Goal: Information Seeking & Learning: Learn about a topic

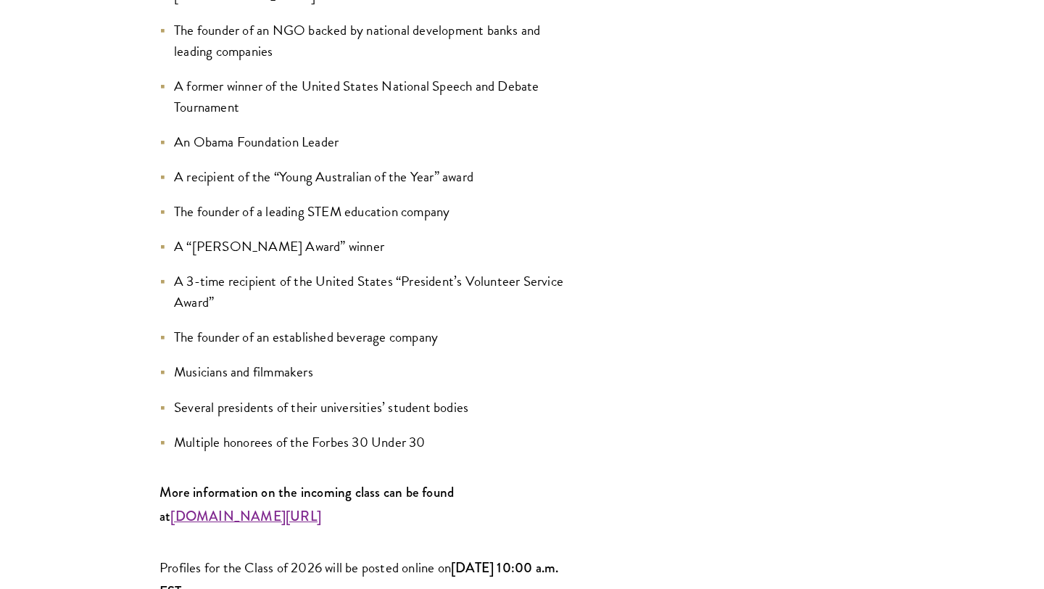
scroll to position [1849, 0]
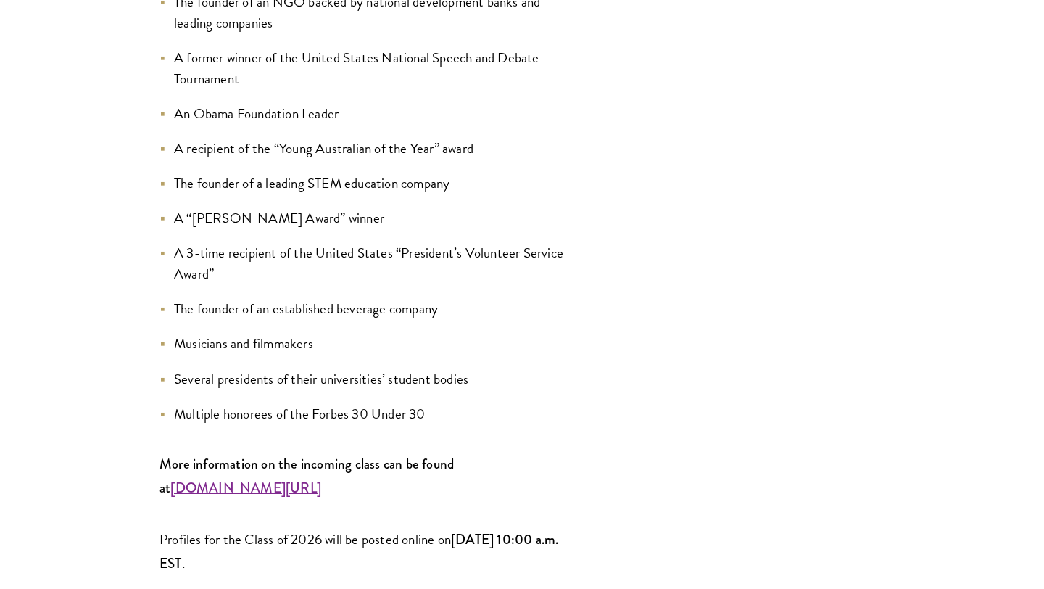
click at [477, 368] on li "Several presidents of their universities’ student bodies" at bounding box center [365, 378] width 413 height 21
click at [452, 127] on ul "A winner of the Singapore Prime Minister’s Book Prize The co-founder of a real …" at bounding box center [365, 82] width 413 height 684
click at [460, 298] on li "The founder of an established beverage company" at bounding box center [365, 308] width 413 height 21
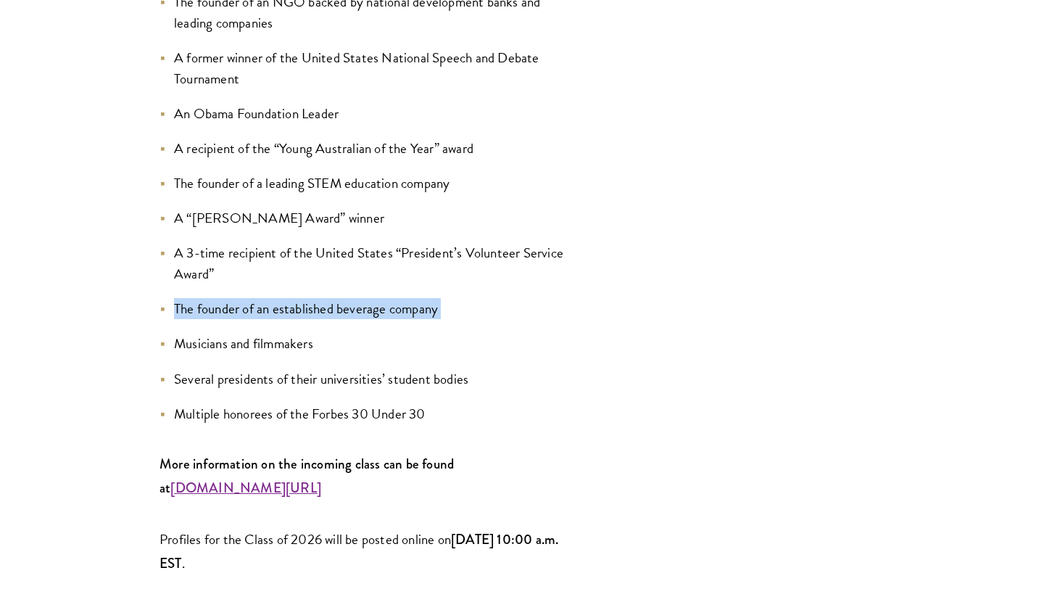
click at [460, 298] on li "The founder of an established beverage company" at bounding box center [365, 308] width 413 height 21
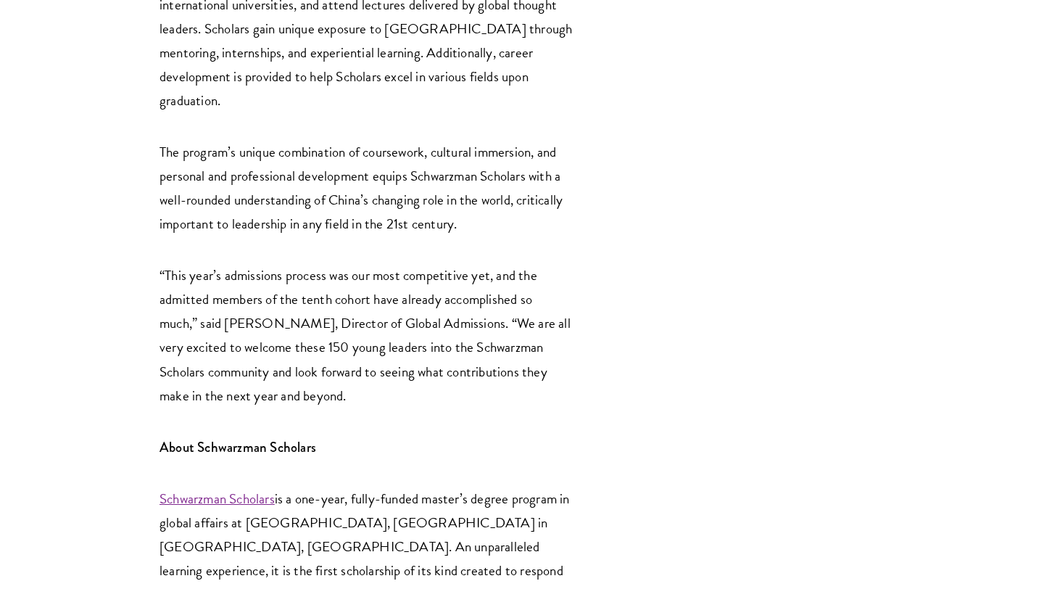
scroll to position [3246, 0]
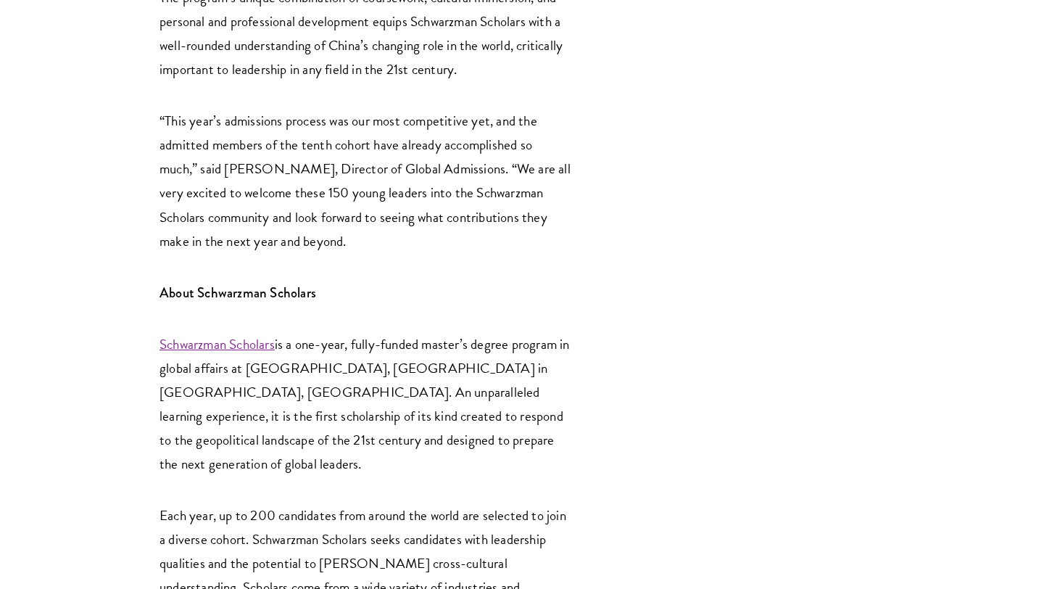
click at [460, 332] on p "Schwarzman Scholars is a one-year, fully-funded master’s degree program in glob…" at bounding box center [365, 404] width 413 height 144
